Goal: Task Accomplishment & Management: Manage account settings

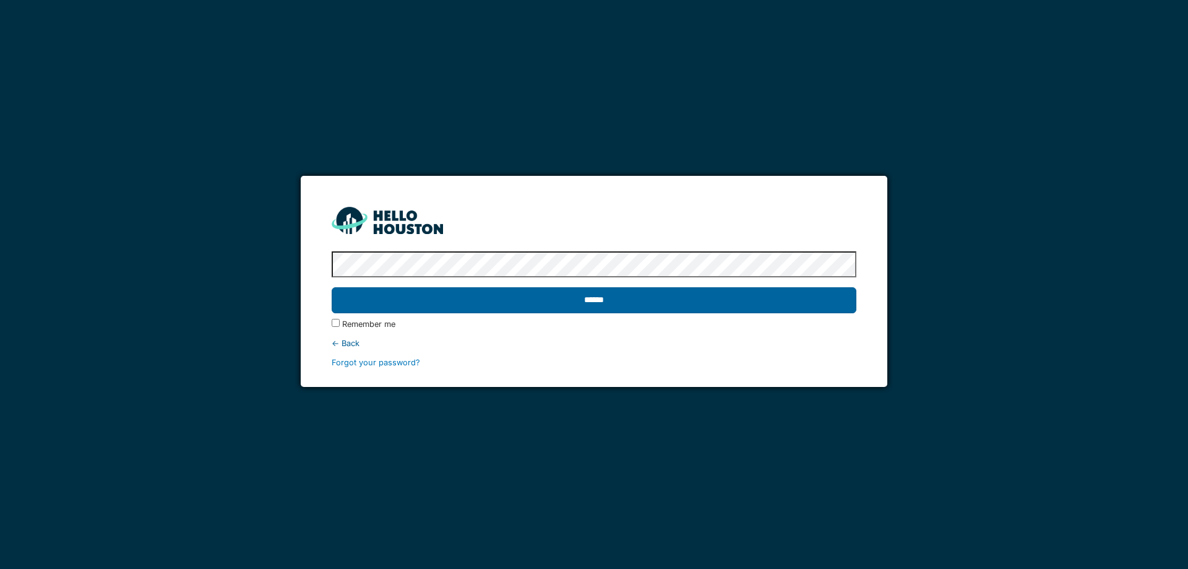
click at [728, 305] on input "******" at bounding box center [594, 300] width 524 height 26
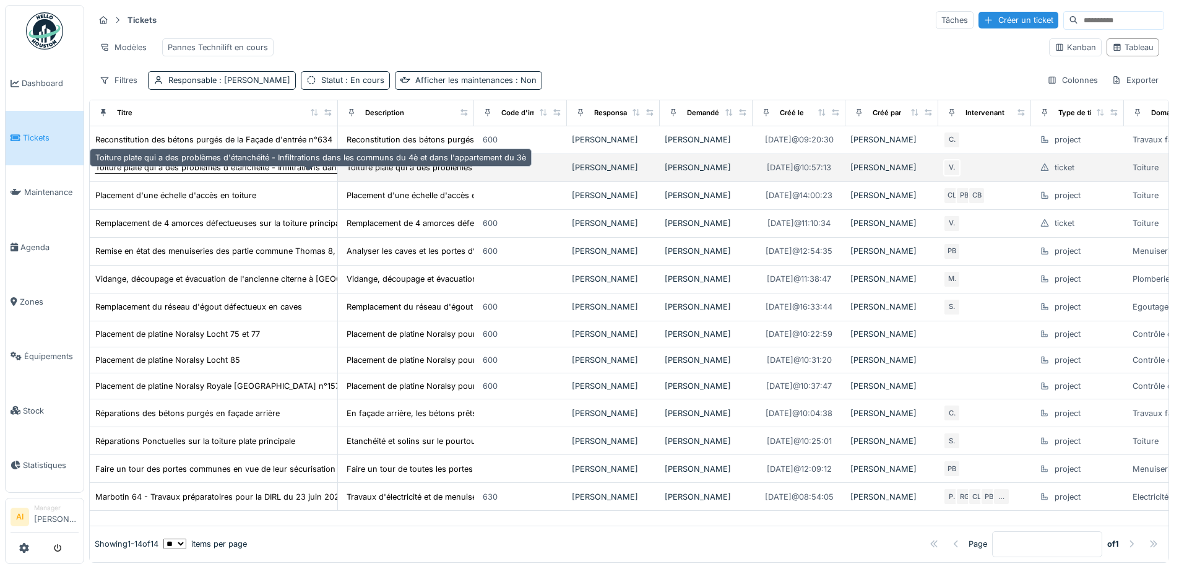
click at [139, 173] on div "Toiture plate qui a des problèmes d'étanchéité - Infiltrations dans les communs…" at bounding box center [310, 167] width 431 height 12
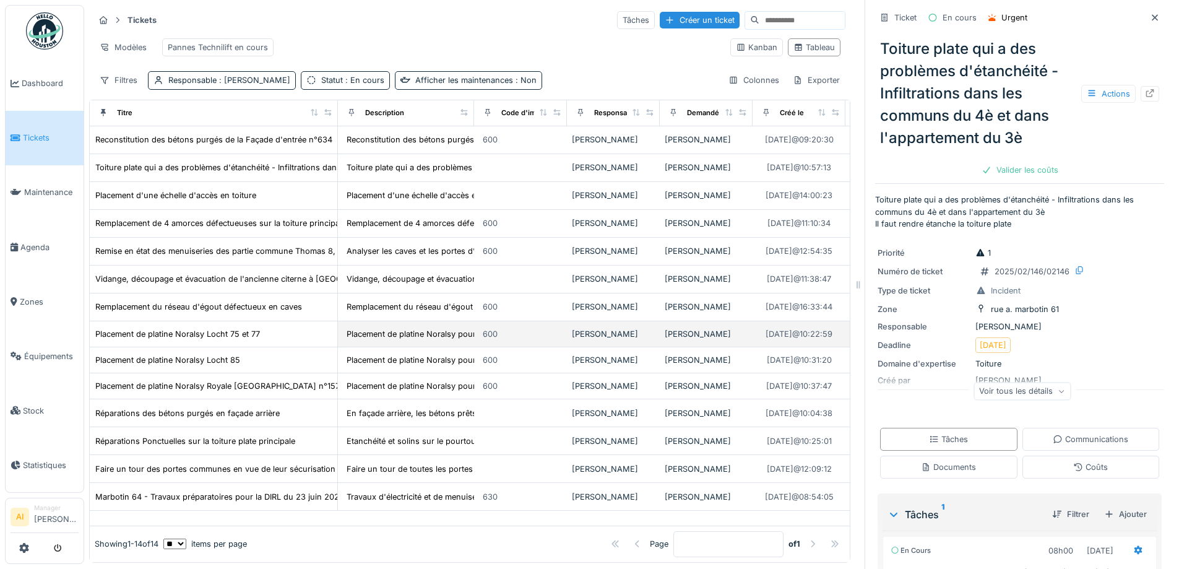
scroll to position [13, 0]
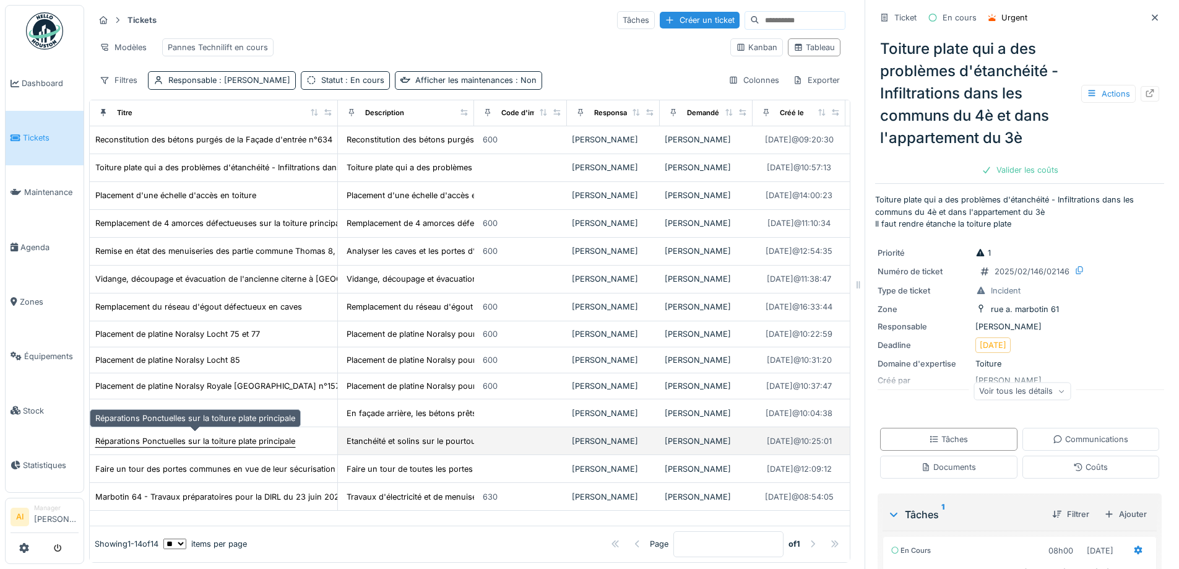
click at [189, 441] on div "Réparations Ponctuelles sur la toiture plate principale" at bounding box center [195, 441] width 200 height 12
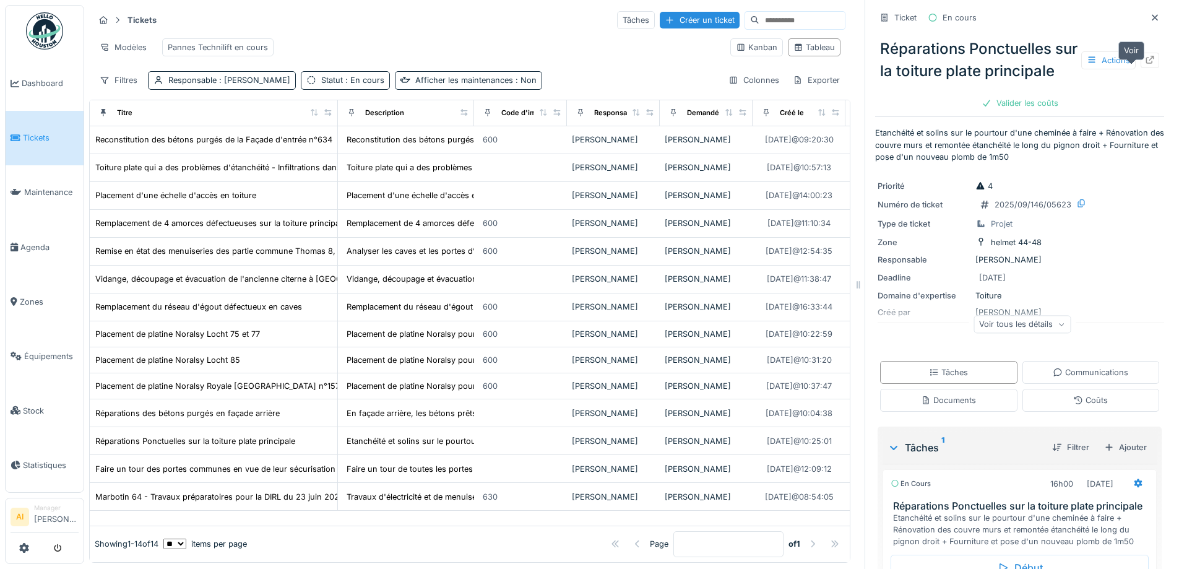
click at [1145, 66] on div at bounding box center [1150, 60] width 10 height 12
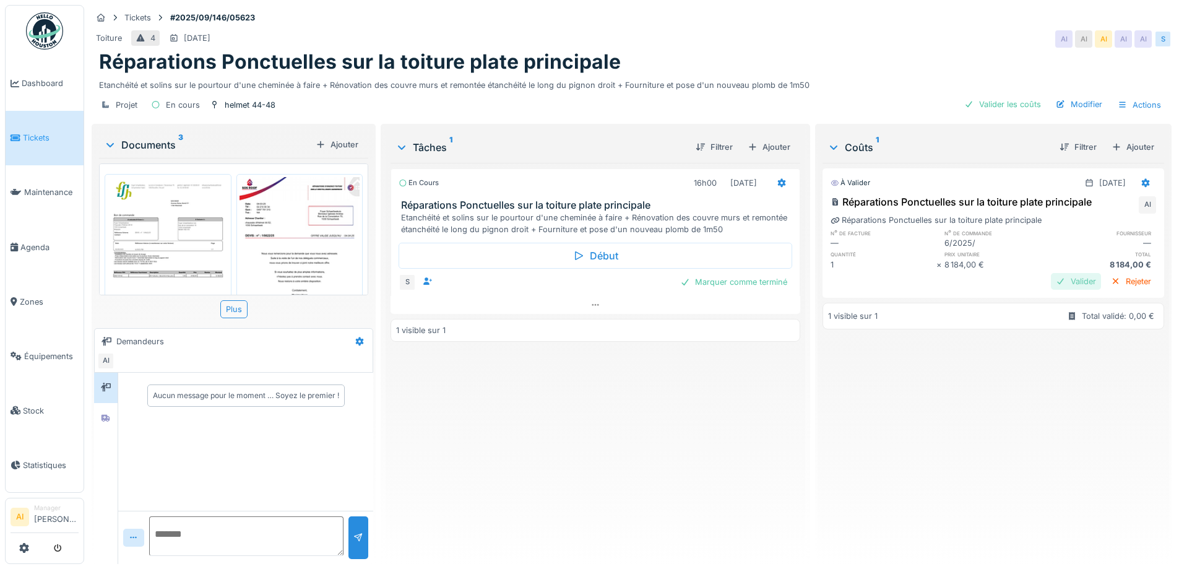
click at [1051, 283] on div "Valider" at bounding box center [1076, 281] width 50 height 17
click at [724, 286] on div "Marquer comme terminé" at bounding box center [733, 281] width 117 height 17
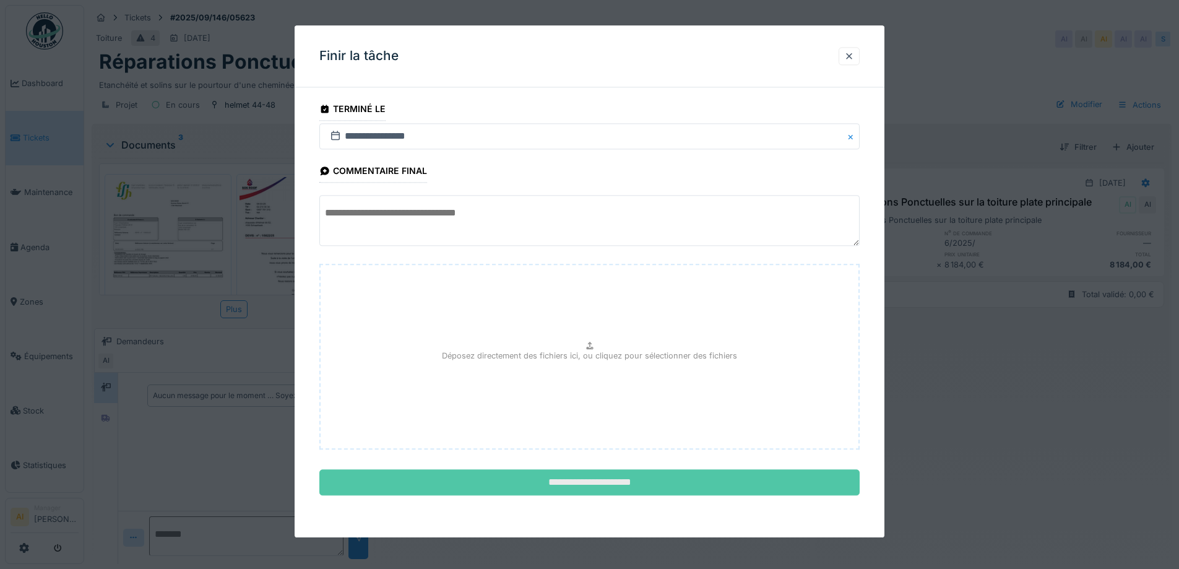
click at [559, 482] on input "**********" at bounding box center [589, 483] width 540 height 26
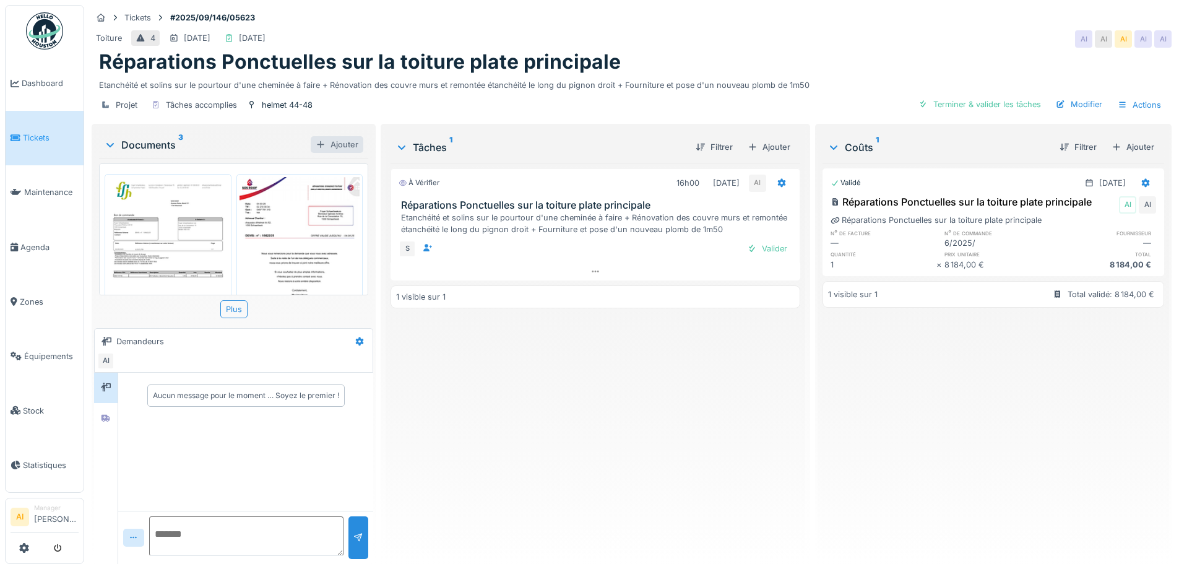
click at [333, 142] on div "Ajouter" at bounding box center [337, 144] width 53 height 17
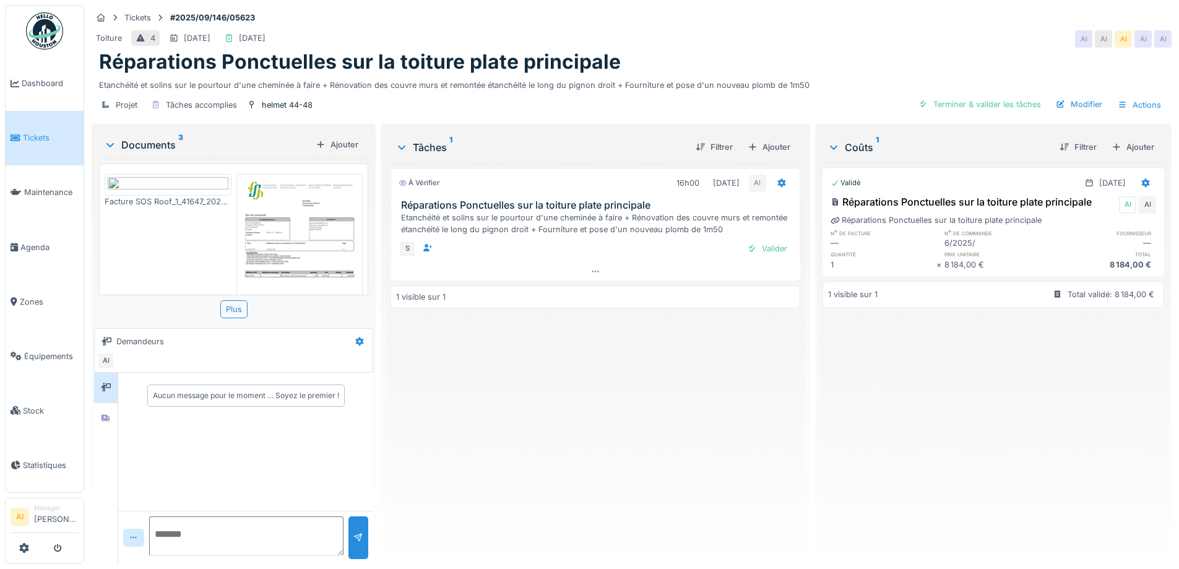
click at [145, 192] on img at bounding box center [168, 184] width 121 height 15
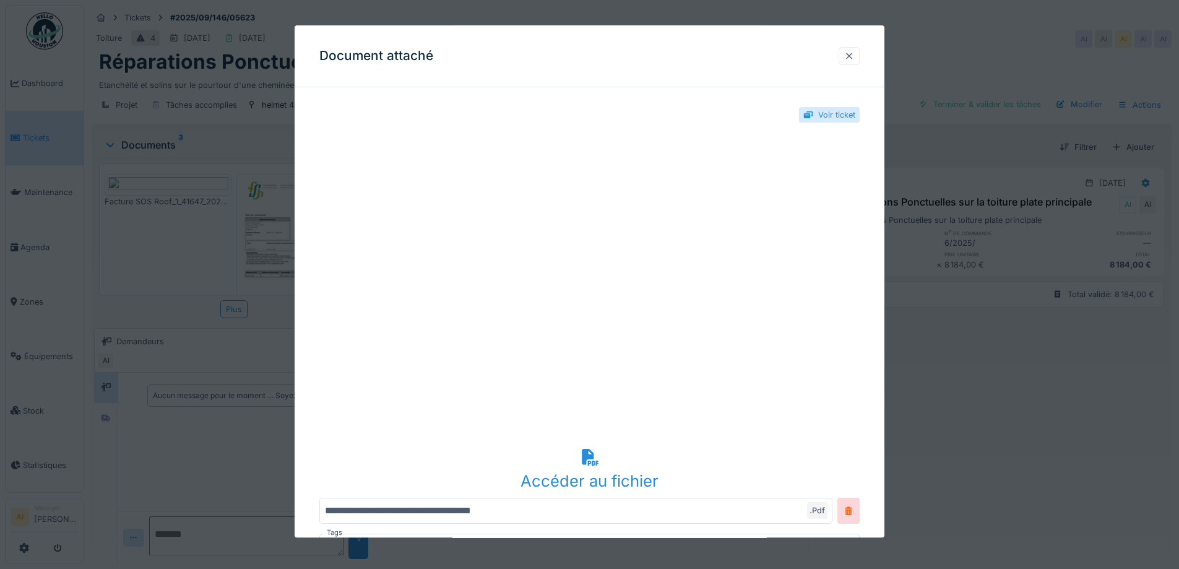
click at [854, 51] on div at bounding box center [849, 56] width 10 height 12
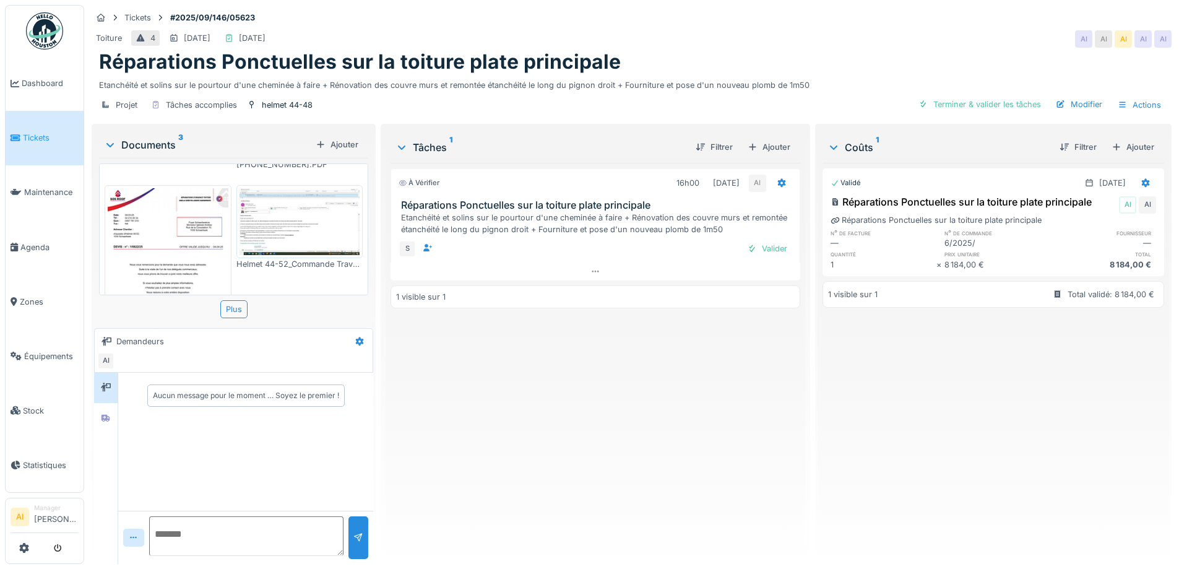
scroll to position [181, 0]
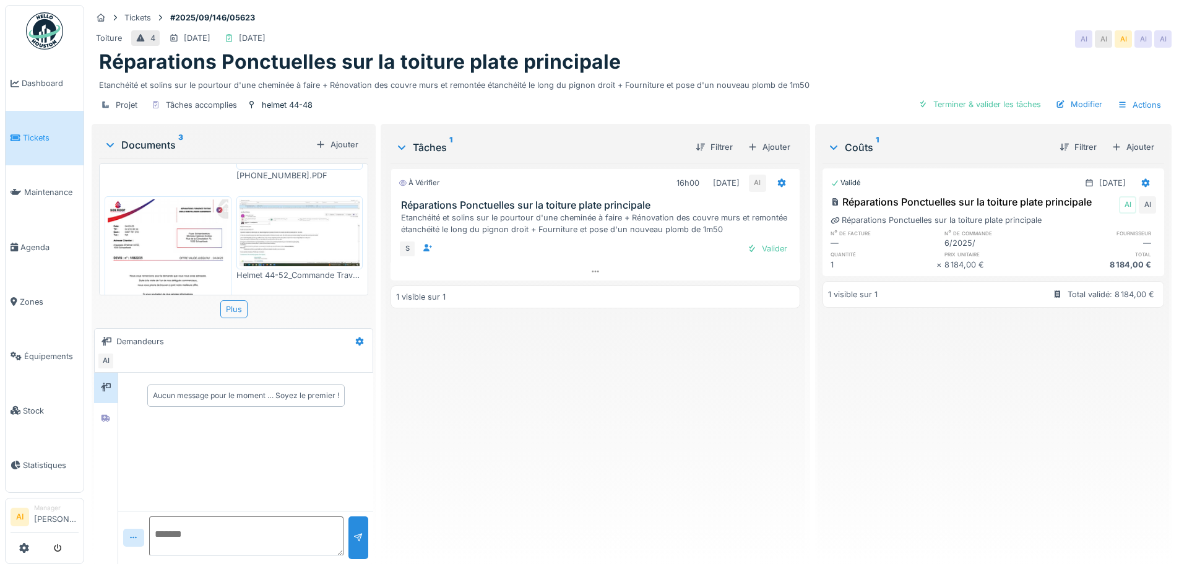
click at [302, 225] on img at bounding box center [299, 232] width 121 height 67
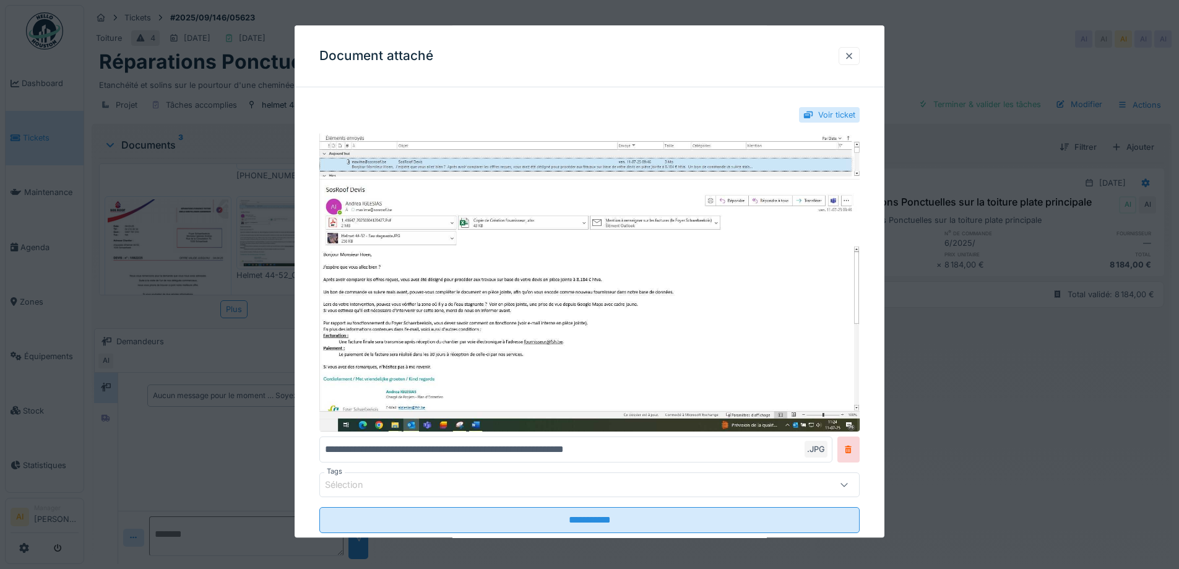
click at [847, 51] on div at bounding box center [848, 56] width 21 height 18
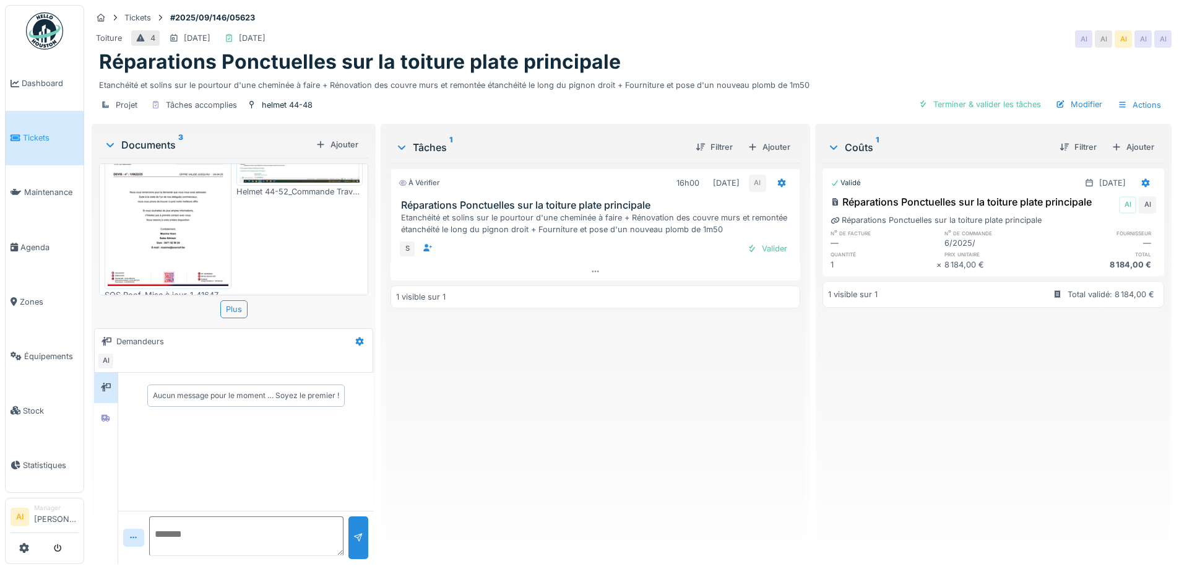
scroll to position [0, 0]
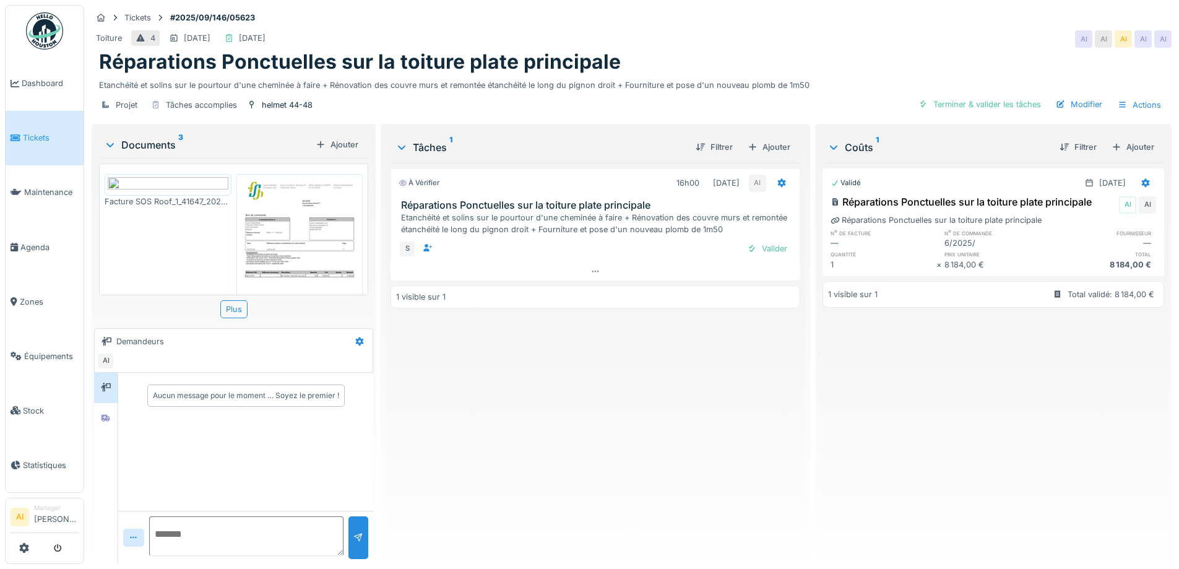
click at [167, 192] on img at bounding box center [168, 184] width 121 height 15
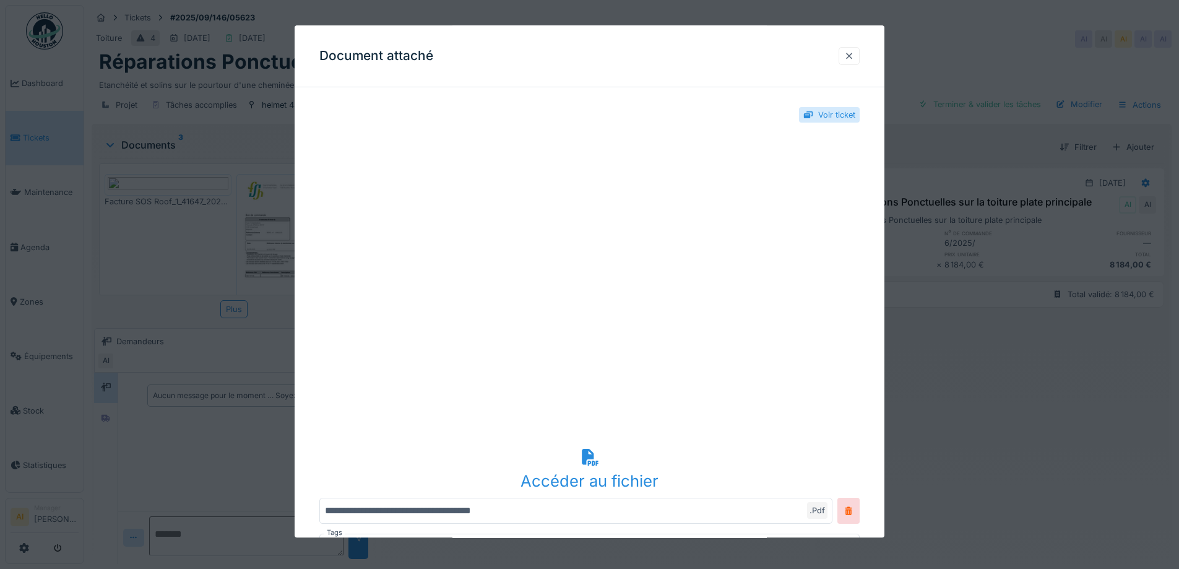
click at [852, 53] on div at bounding box center [849, 56] width 10 height 12
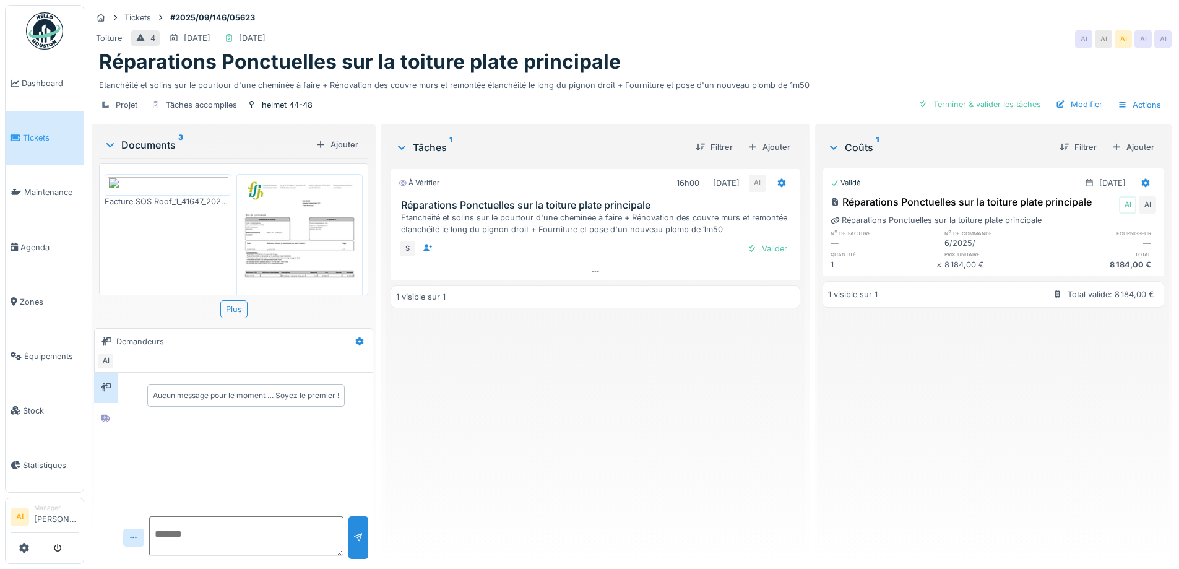
click at [184, 192] on img at bounding box center [168, 184] width 121 height 15
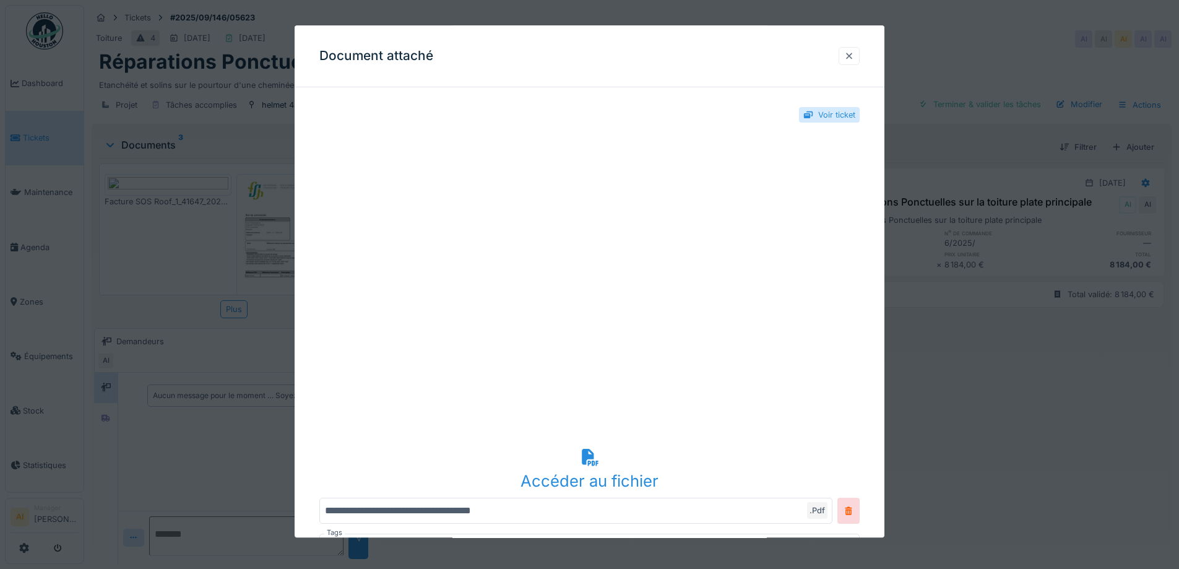
click at [859, 57] on div at bounding box center [848, 56] width 21 height 18
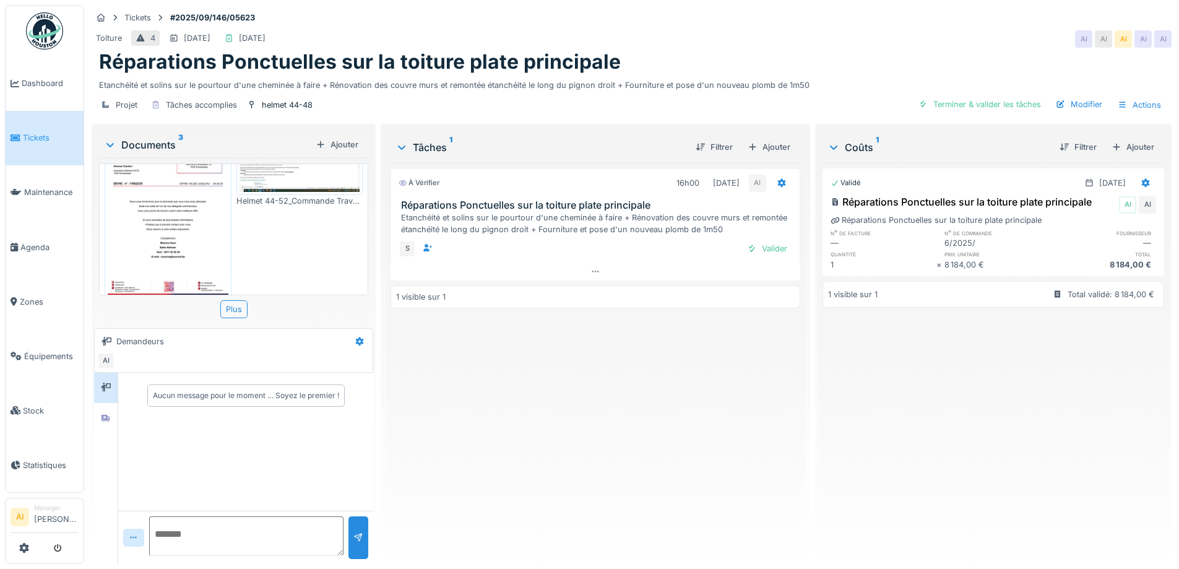
scroll to position [264, 0]
click at [170, 223] on img at bounding box center [168, 201] width 121 height 170
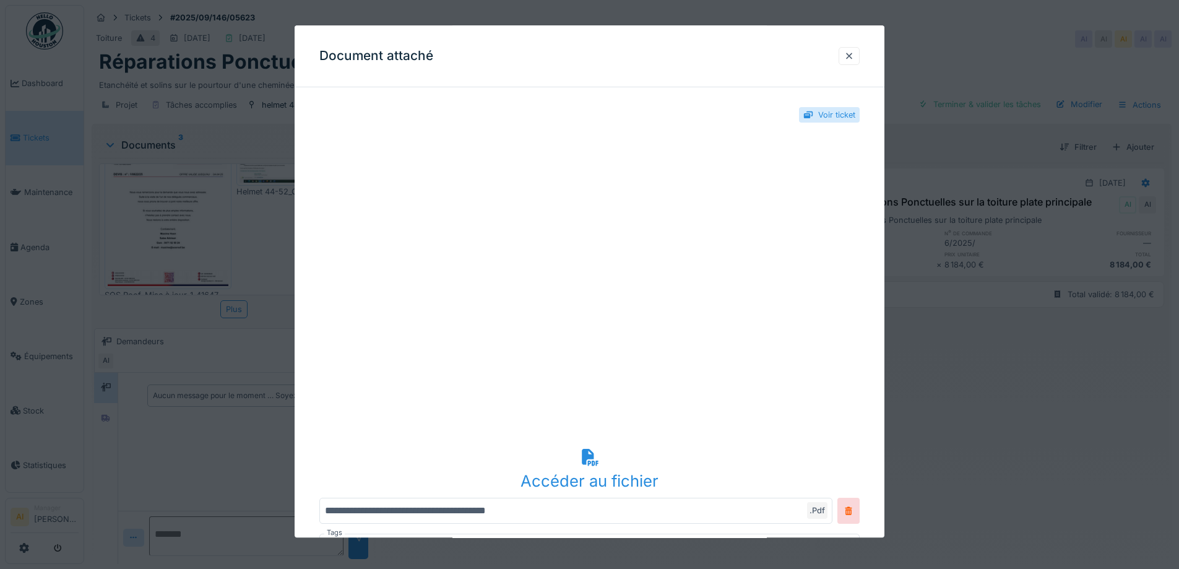
click at [854, 55] on div at bounding box center [849, 56] width 10 height 12
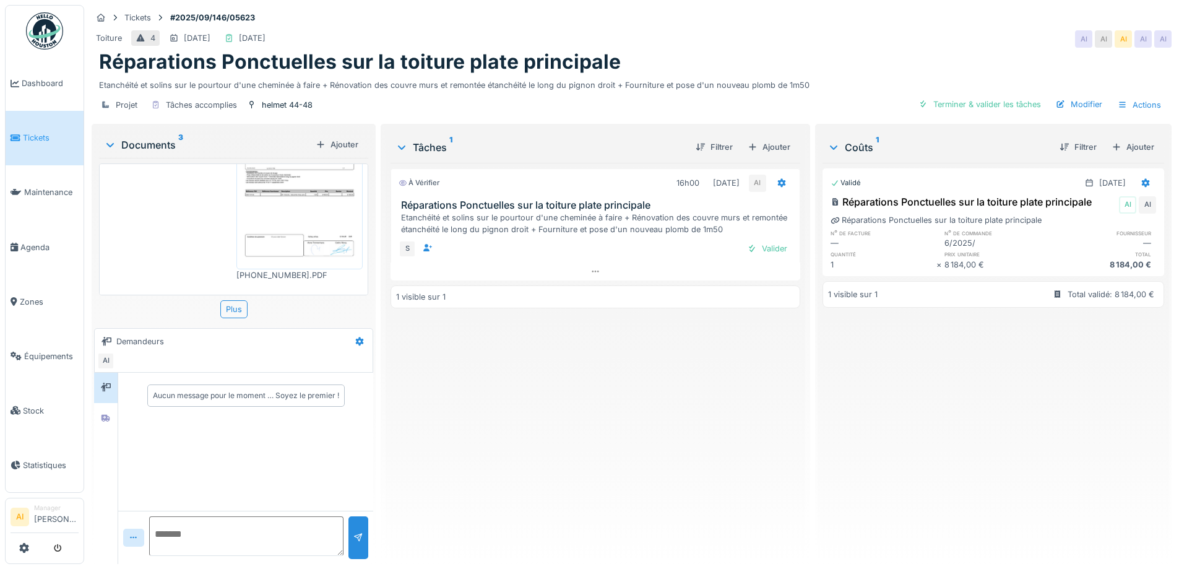
scroll to position [0, 0]
click at [182, 189] on img at bounding box center [168, 184] width 121 height 15
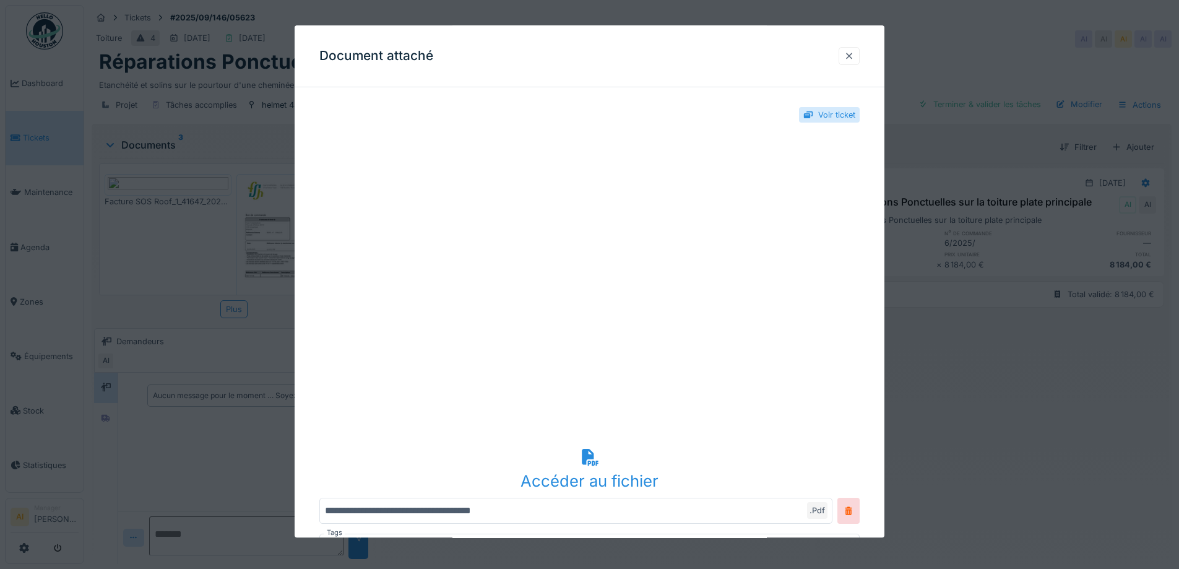
click at [859, 52] on div at bounding box center [848, 56] width 21 height 18
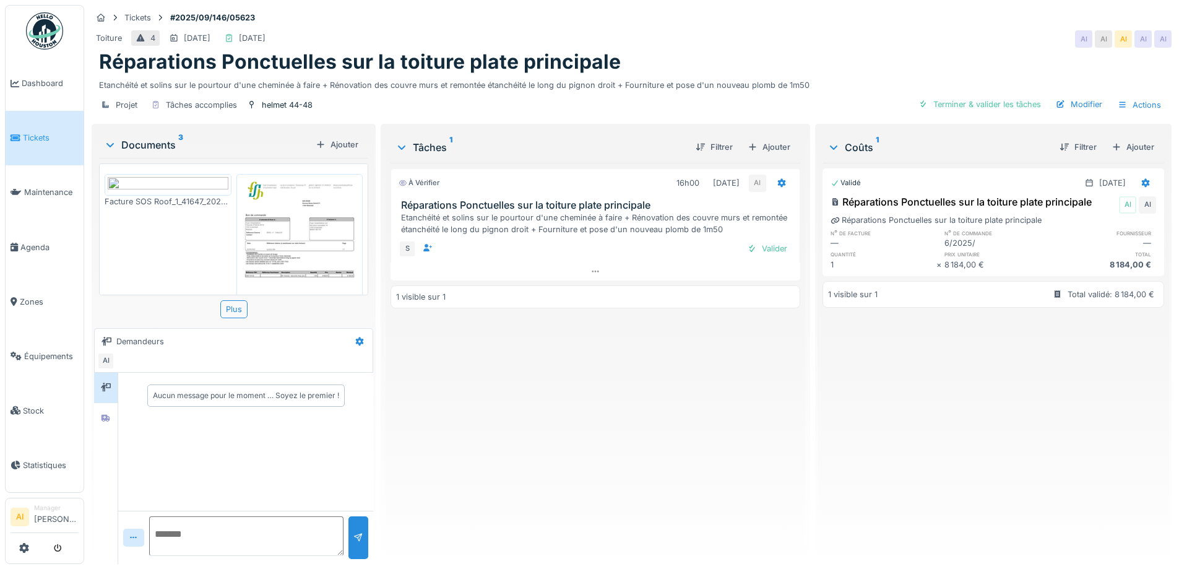
click at [176, 192] on img at bounding box center [168, 184] width 121 height 15
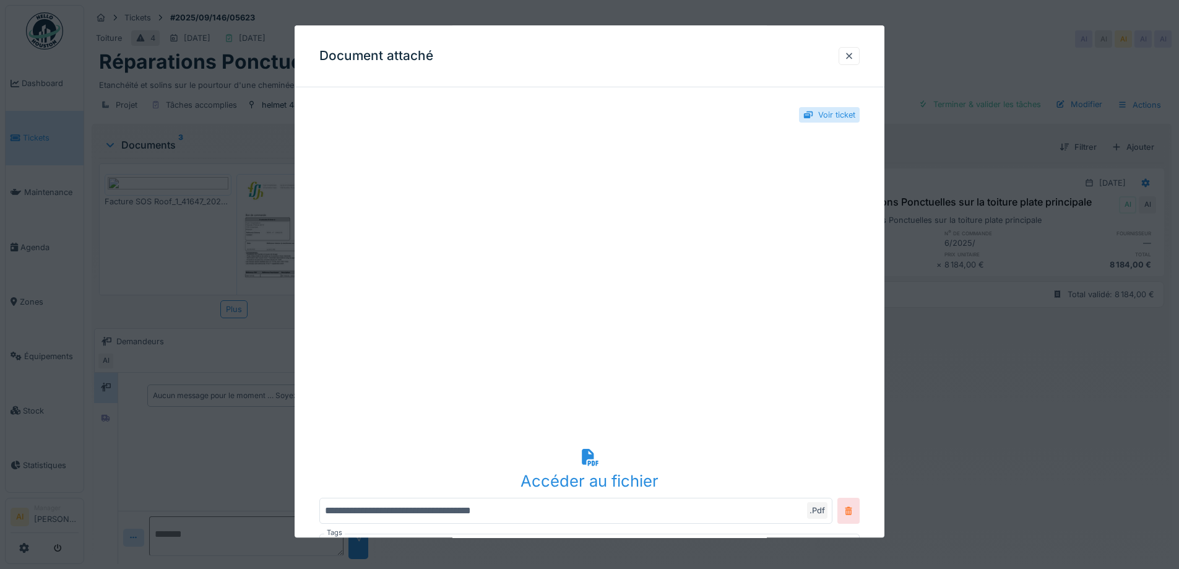
click at [853, 510] on icon at bounding box center [848, 511] width 10 height 8
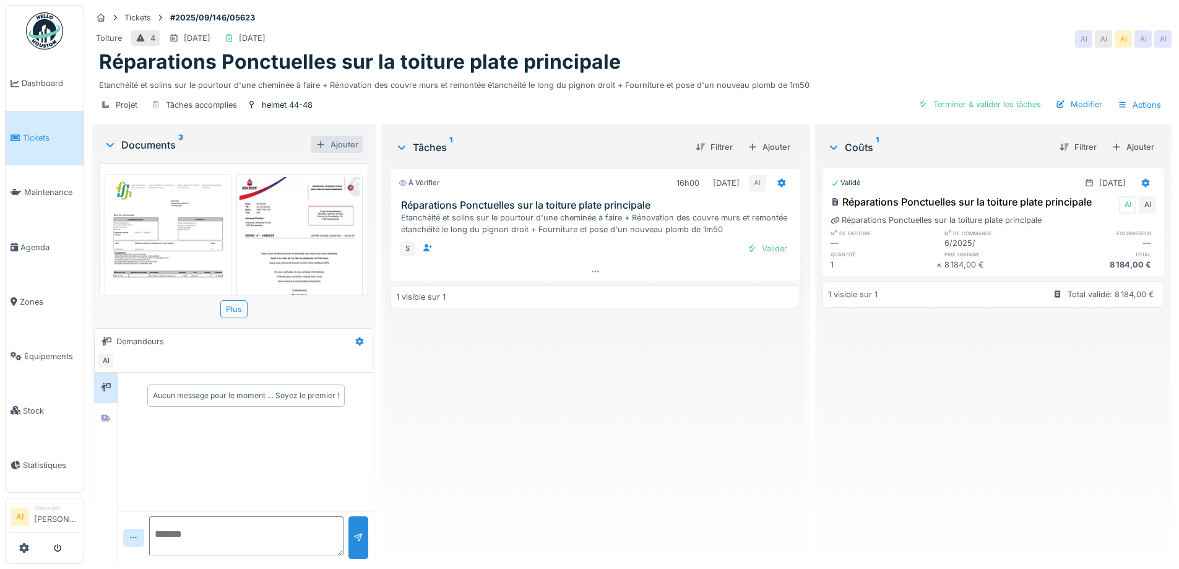
click at [348, 147] on div "Ajouter" at bounding box center [337, 144] width 53 height 17
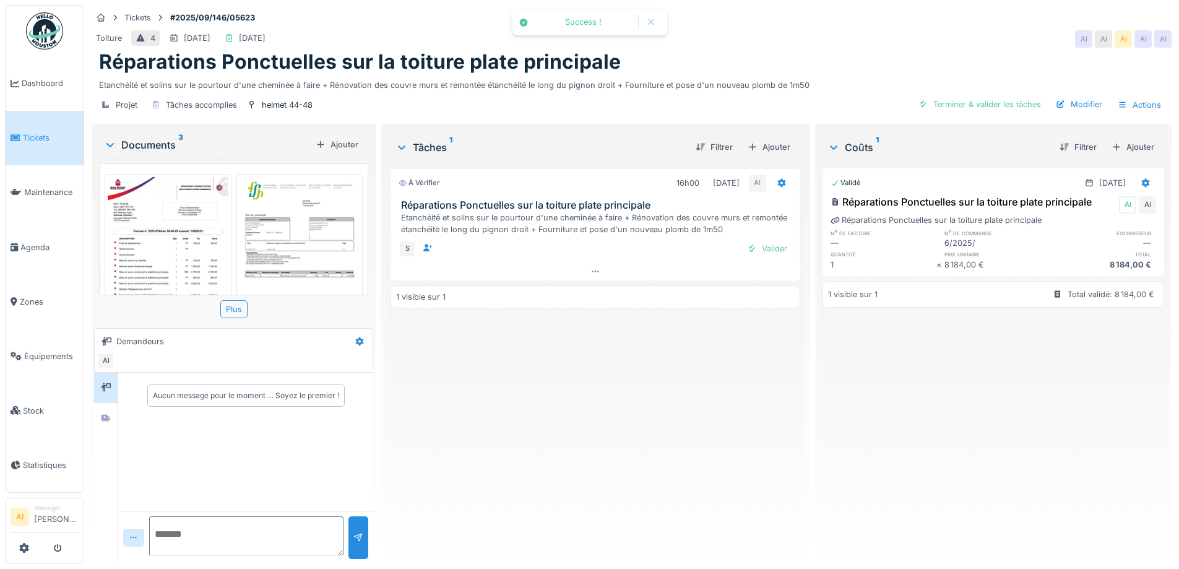
click at [178, 217] on img at bounding box center [168, 262] width 121 height 170
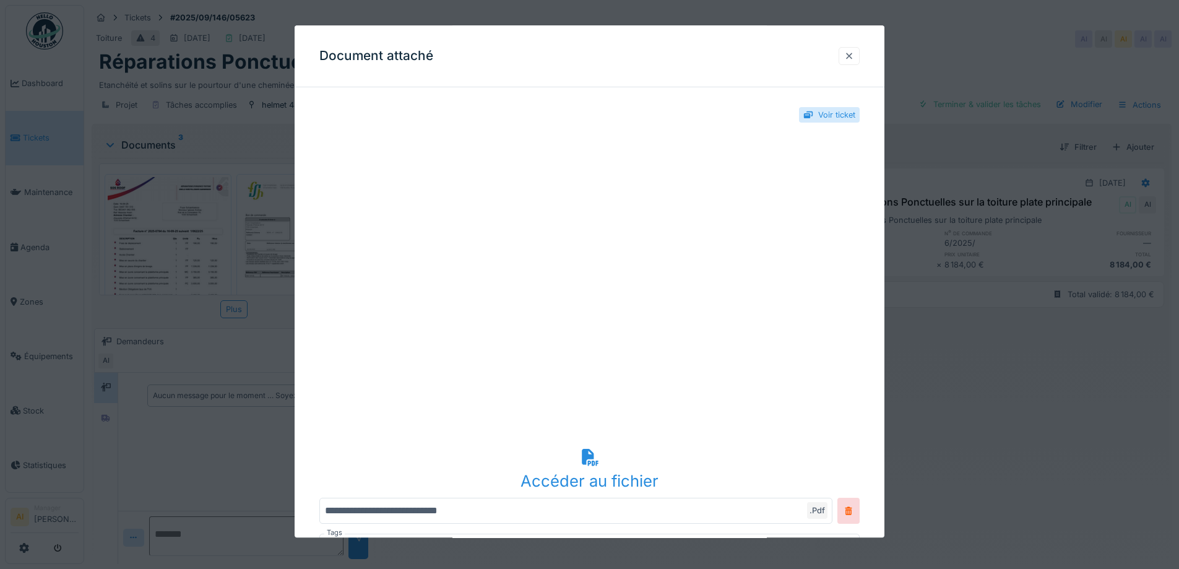
click at [853, 58] on div at bounding box center [849, 56] width 10 height 12
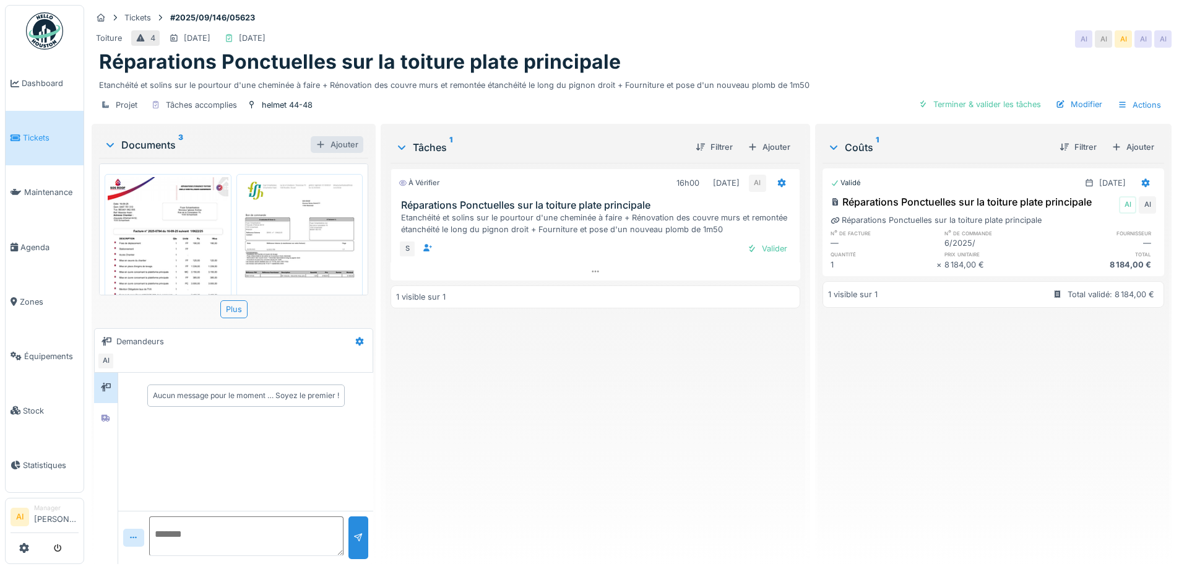
click at [333, 145] on div "Ajouter" at bounding box center [337, 144] width 53 height 17
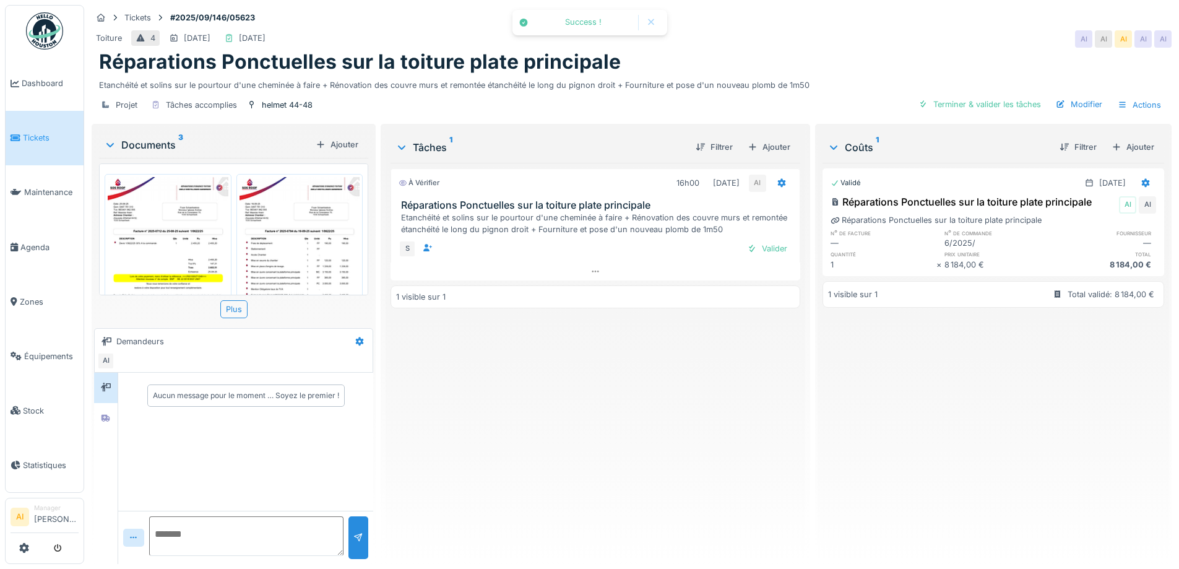
click at [178, 233] on img at bounding box center [168, 262] width 121 height 170
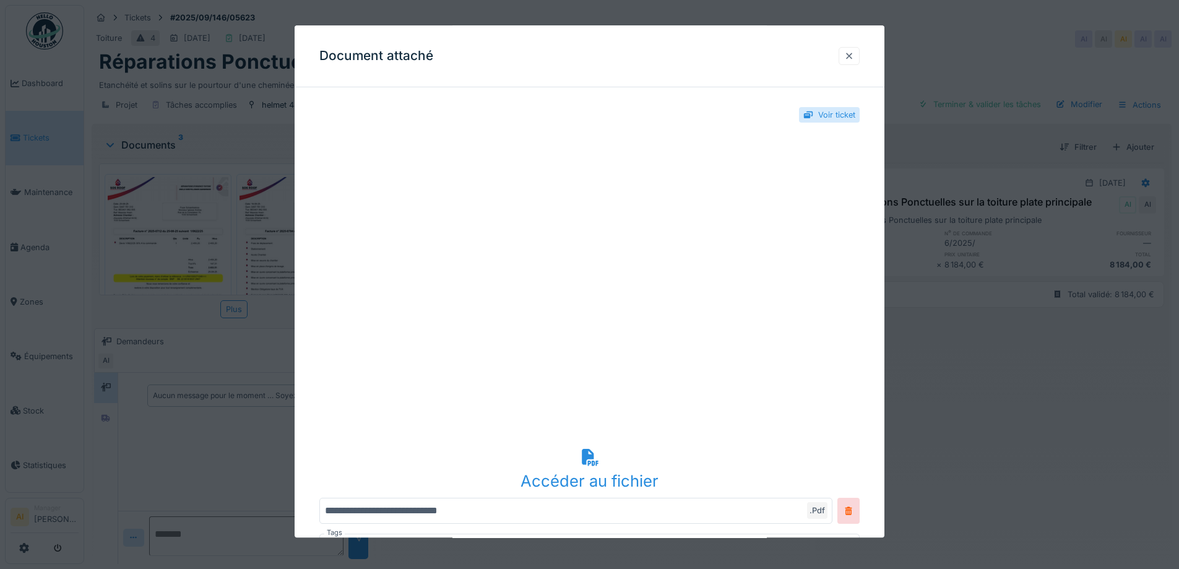
click at [851, 54] on div at bounding box center [849, 56] width 10 height 12
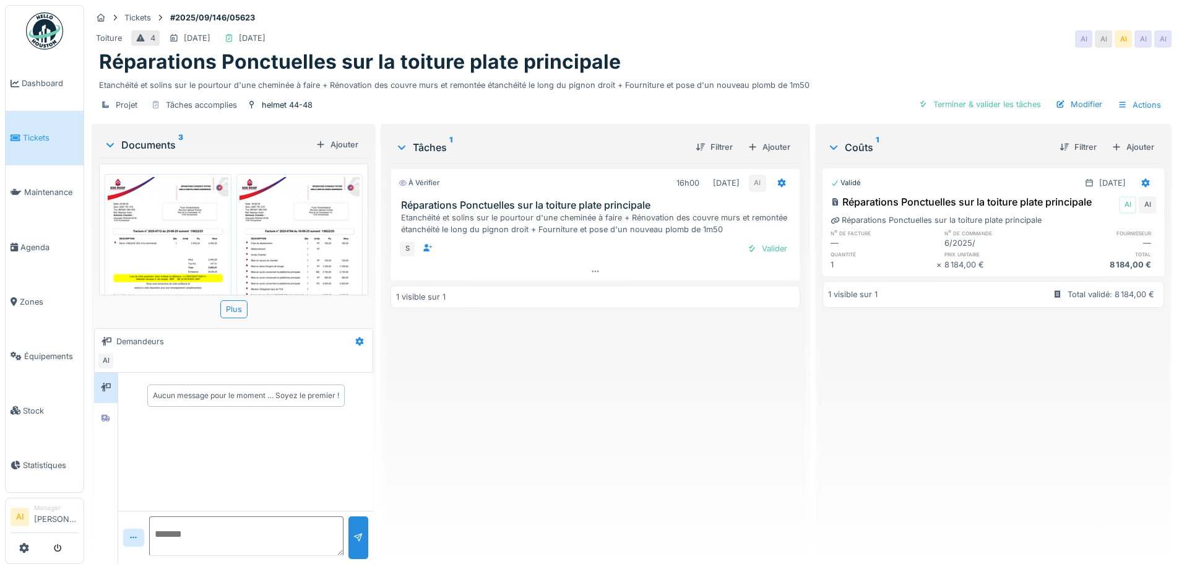
click at [325, 223] on img at bounding box center [299, 262] width 121 height 170
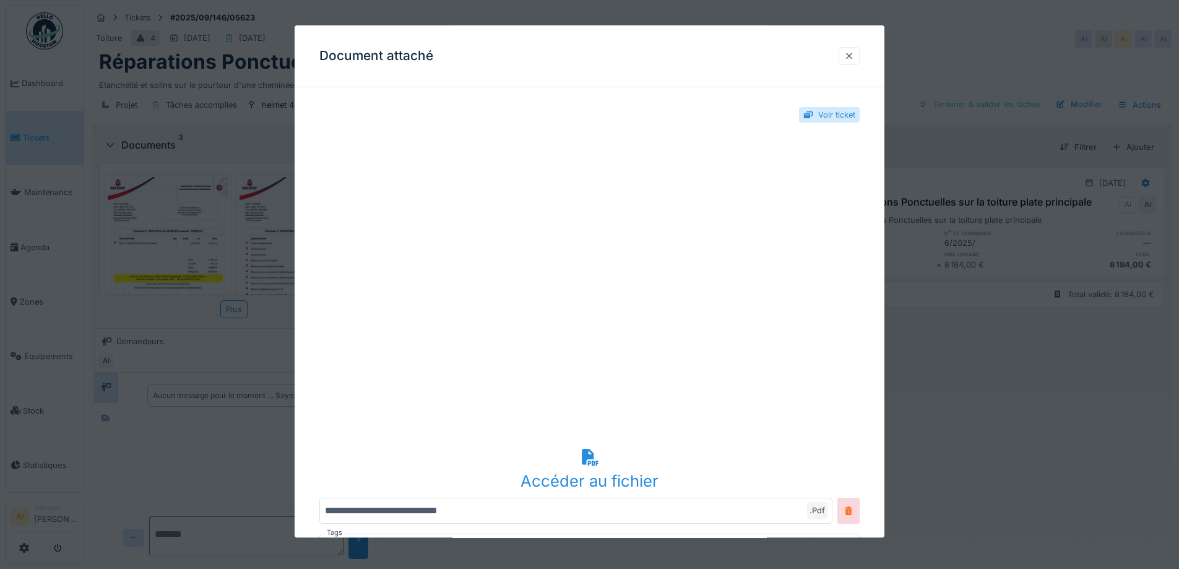
click at [855, 64] on div at bounding box center [848, 56] width 21 height 18
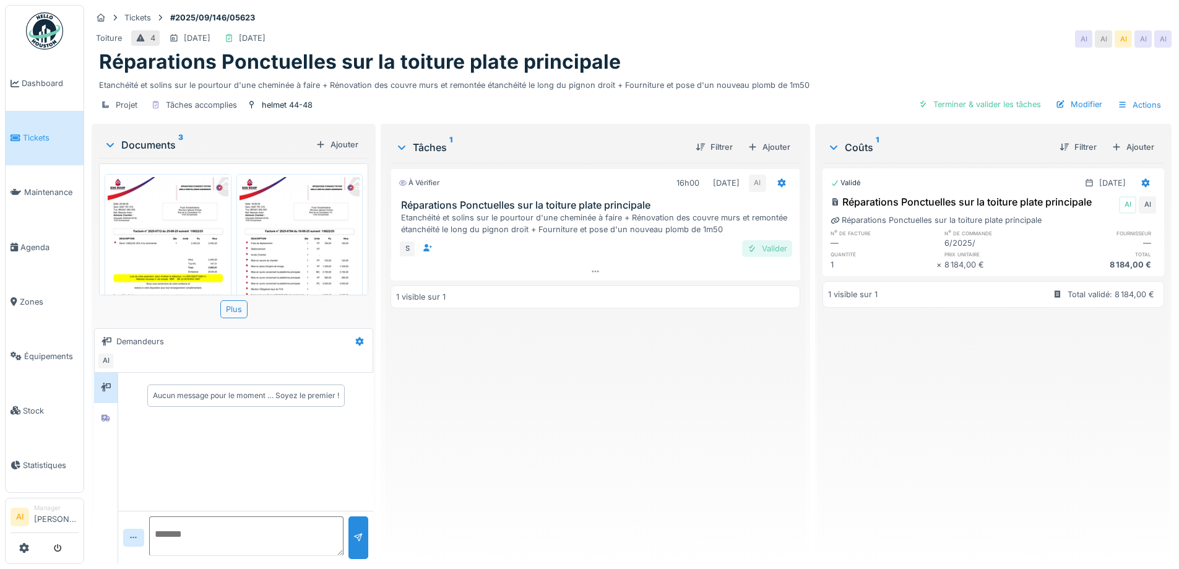
click at [763, 246] on div "Valider" at bounding box center [767, 248] width 50 height 17
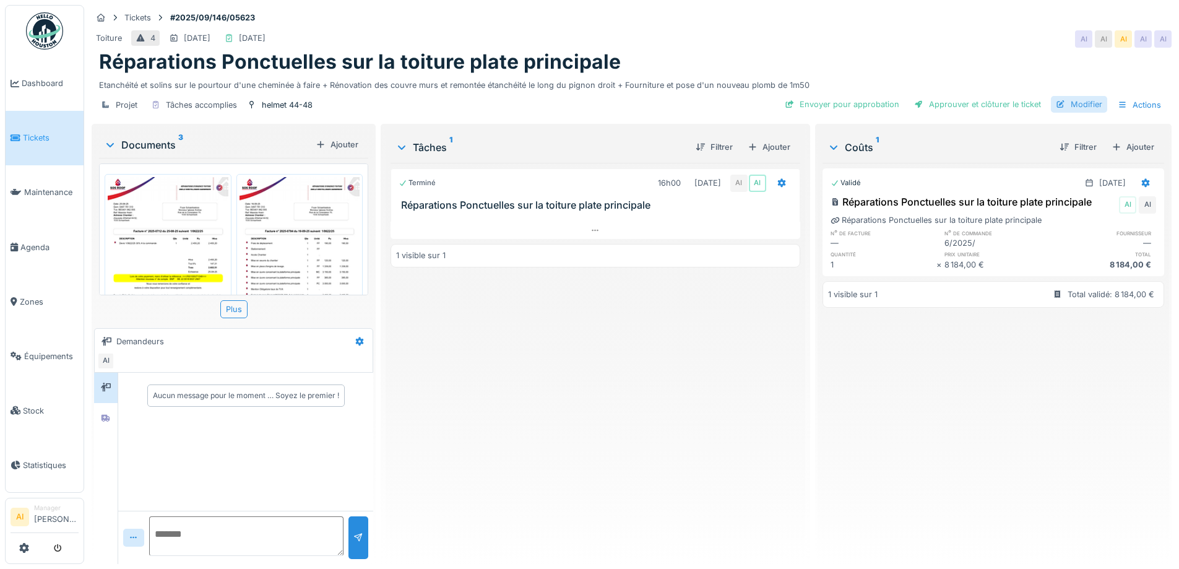
click at [1069, 104] on div "Modifier" at bounding box center [1079, 104] width 56 height 17
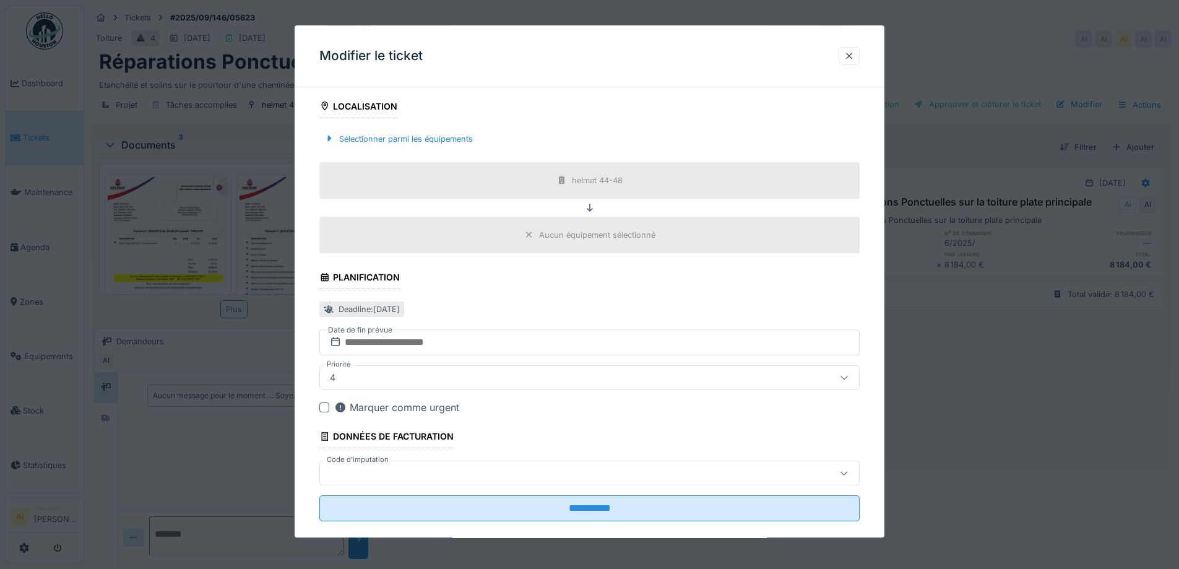
scroll to position [365, 0]
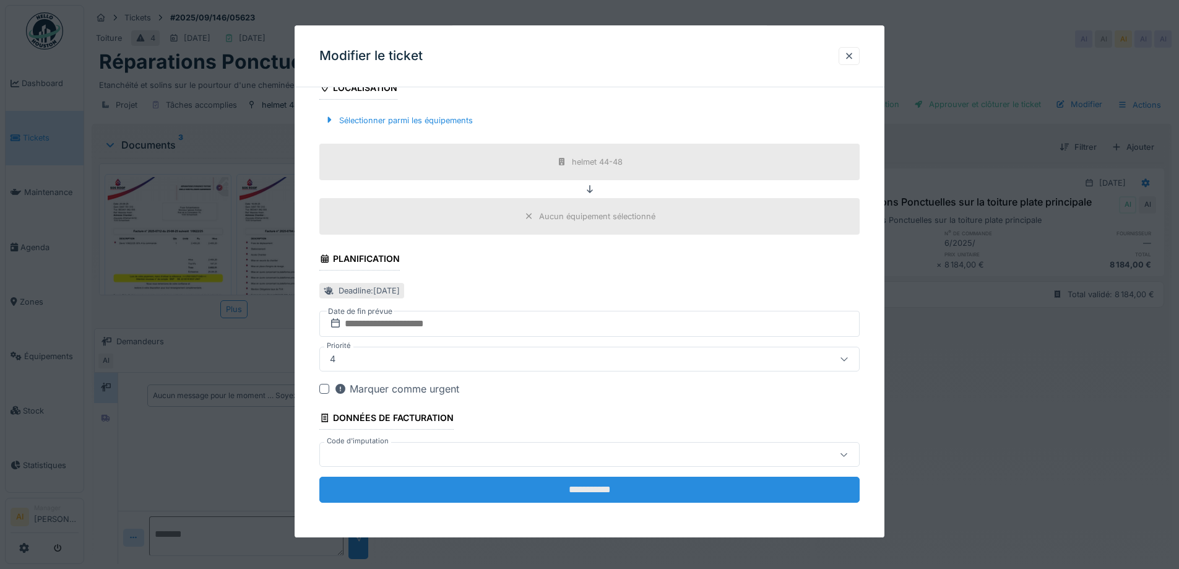
click at [579, 493] on input "**********" at bounding box center [589, 490] width 540 height 26
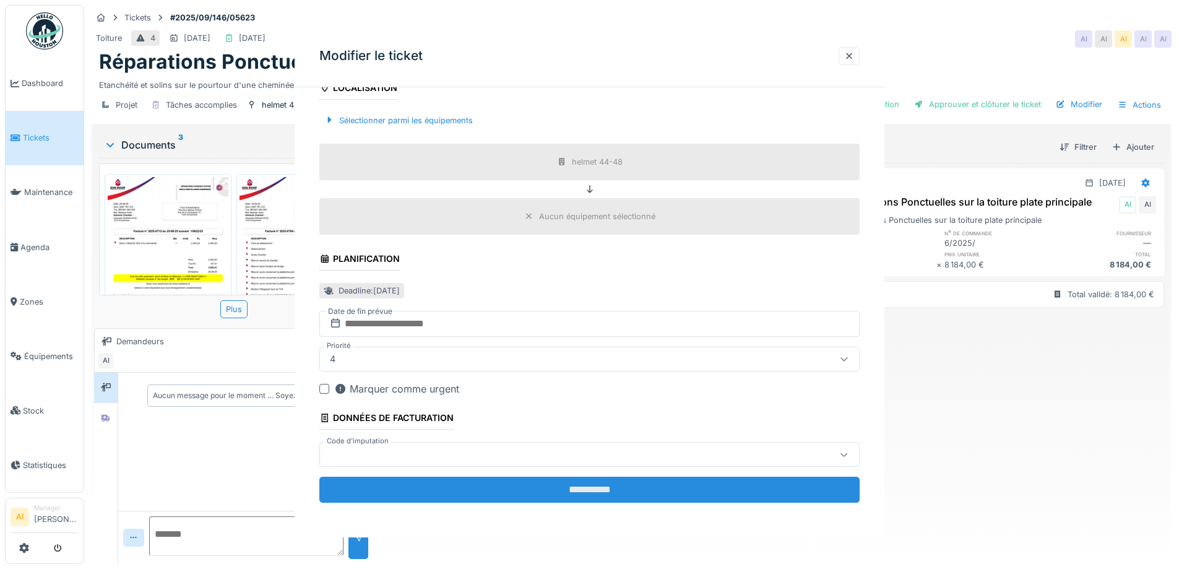
scroll to position [0, 0]
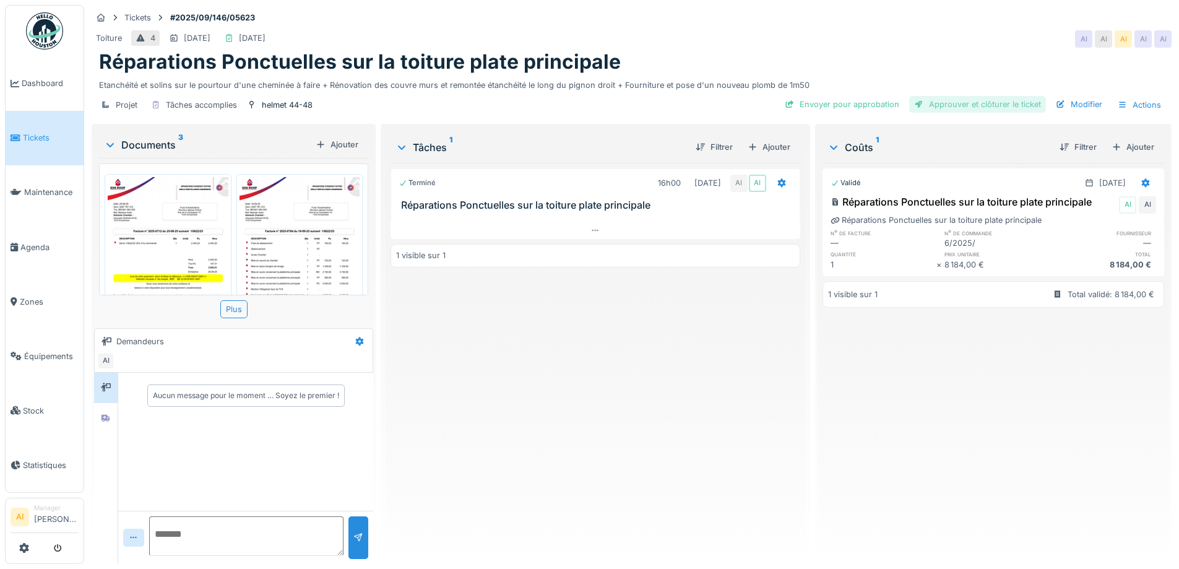
click at [938, 105] on div "Approuver et clôturer le ticket" at bounding box center [977, 104] width 137 height 17
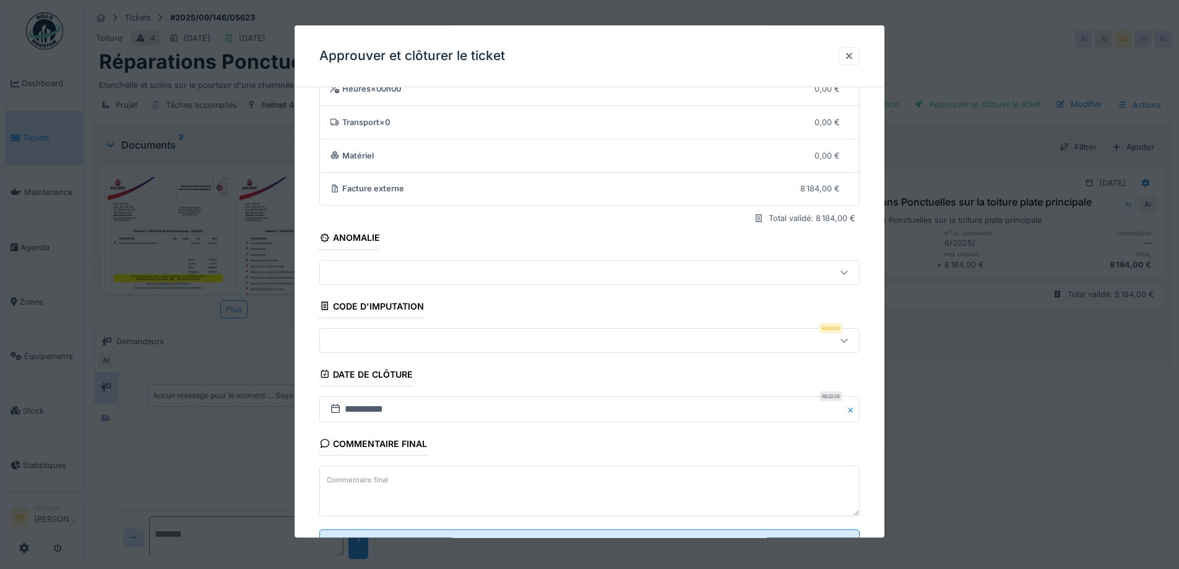
scroll to position [106, 0]
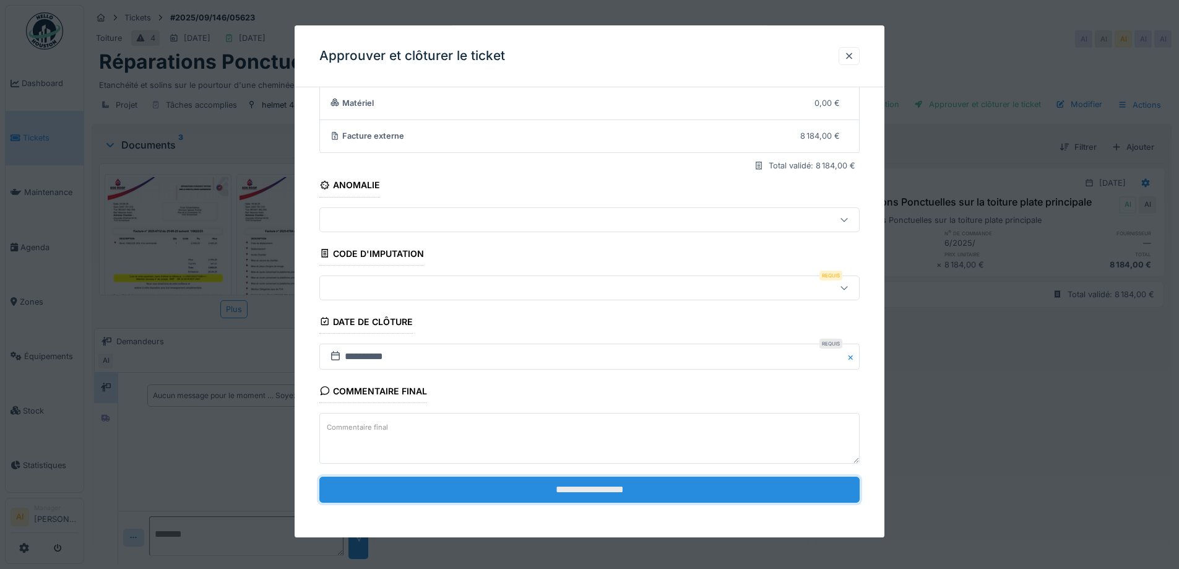
click at [537, 481] on input "**********" at bounding box center [589, 489] width 540 height 26
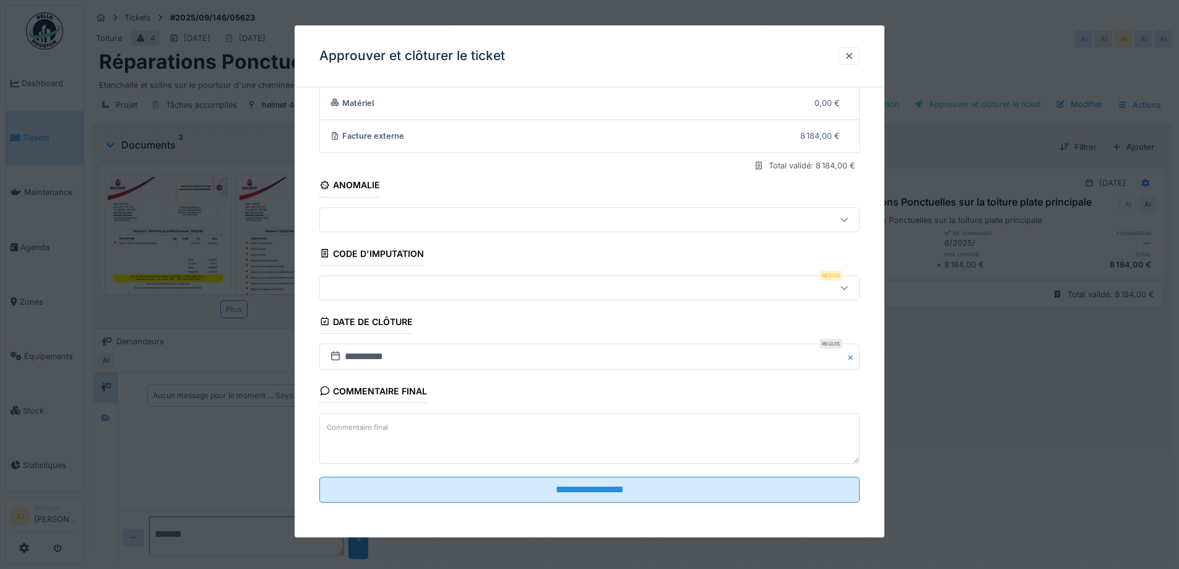
click at [695, 291] on div at bounding box center [558, 288] width 466 height 14
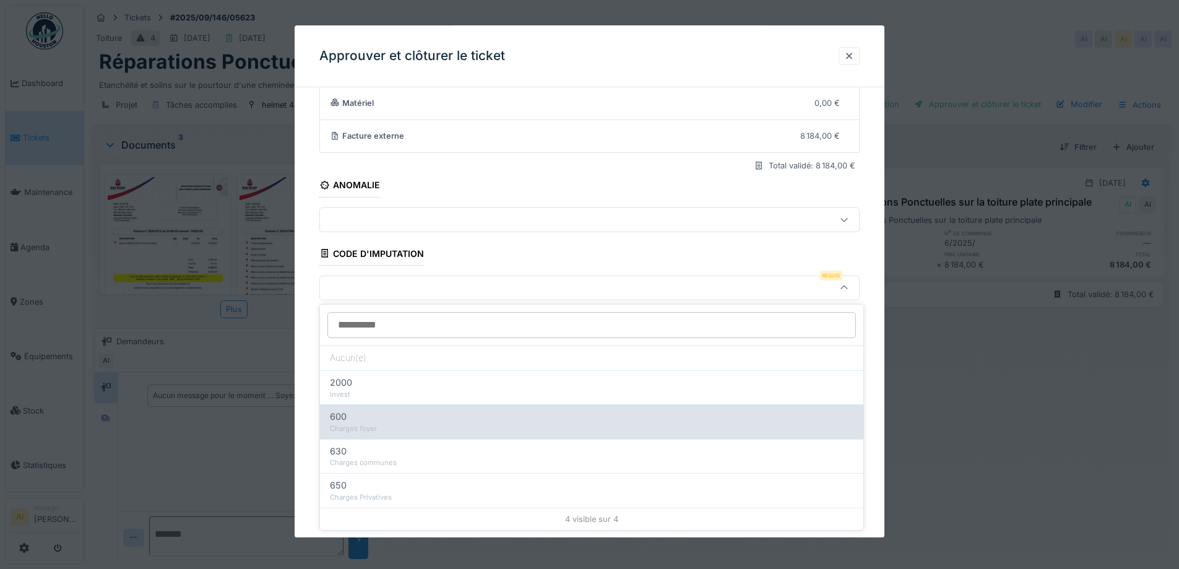
click at [462, 425] on div "Charges foyer" at bounding box center [591, 428] width 523 height 11
type input "***"
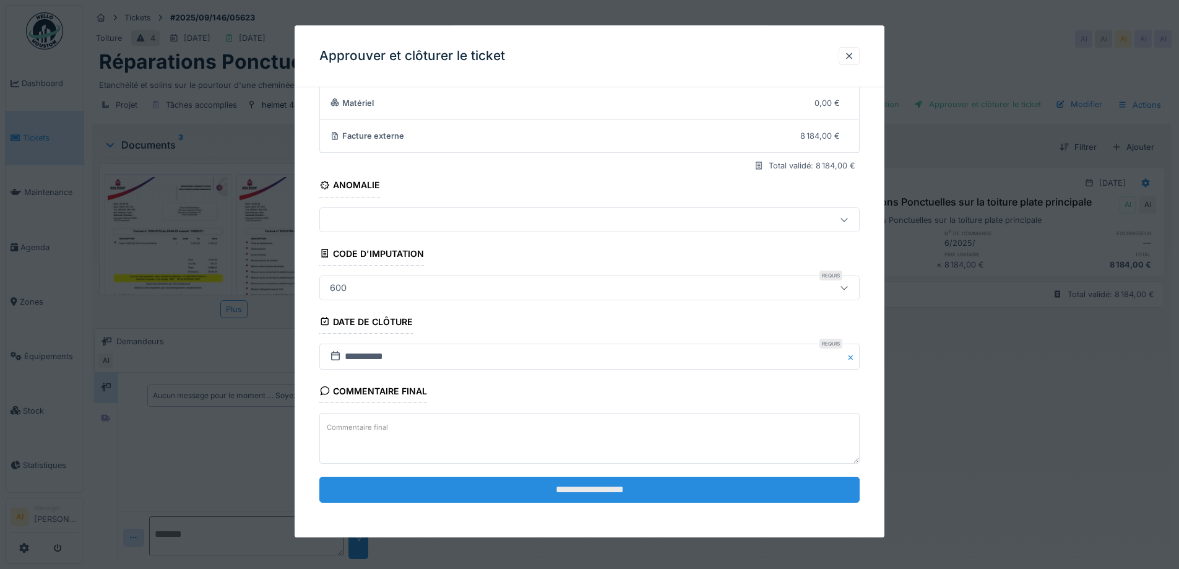
click at [553, 485] on input "**********" at bounding box center [589, 489] width 540 height 26
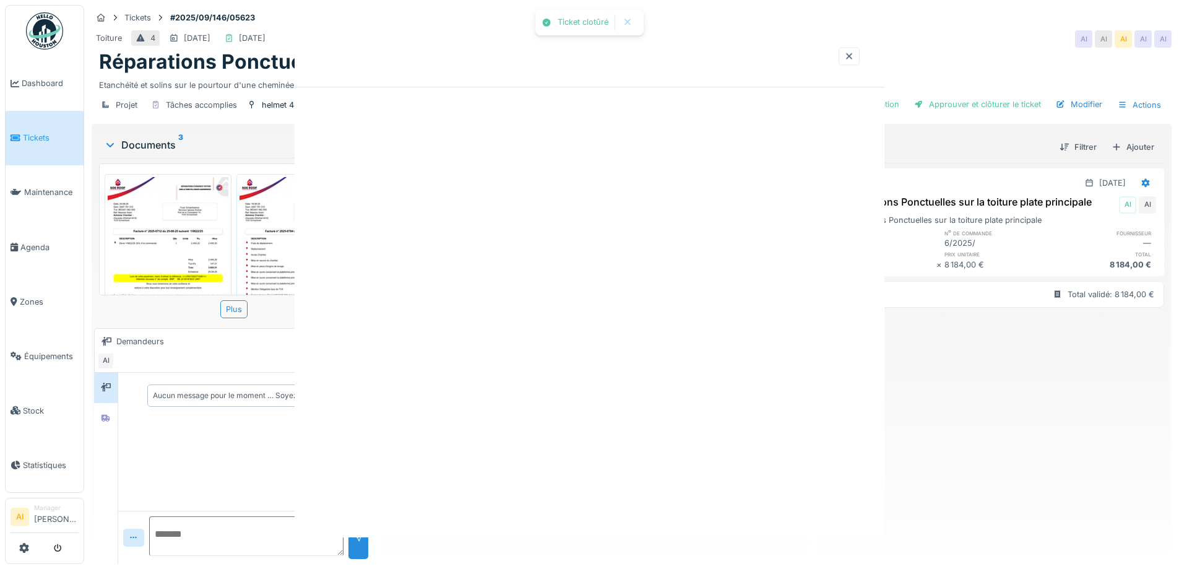
scroll to position [0, 0]
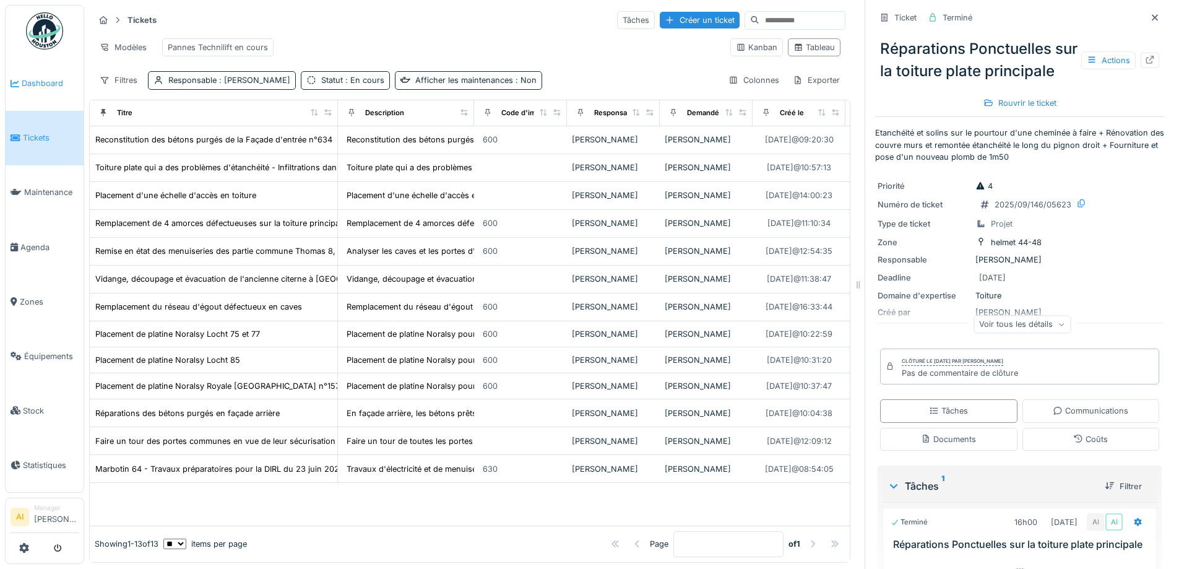
click at [43, 84] on span "Dashboard" at bounding box center [50, 83] width 57 height 12
